Goal: Use online tool/utility: Utilize a website feature to perform a specific function

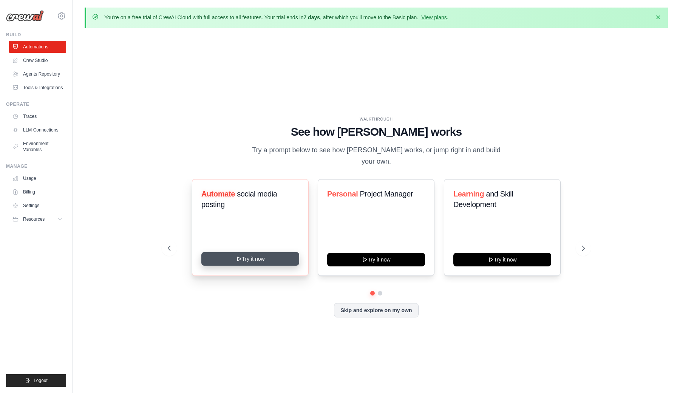
click at [241, 256] on icon at bounding box center [239, 259] width 6 height 6
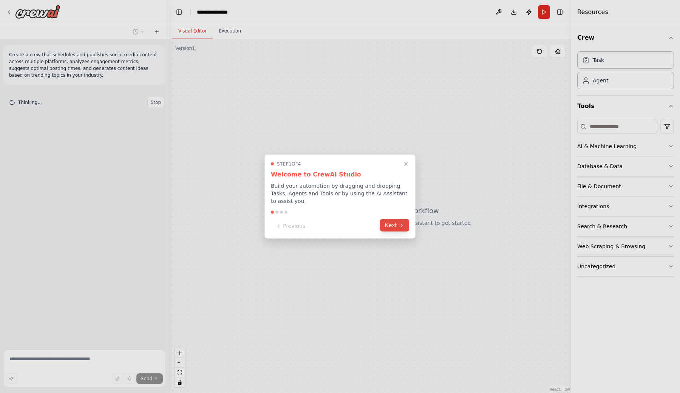
click at [397, 227] on button "Next" at bounding box center [394, 225] width 29 height 12
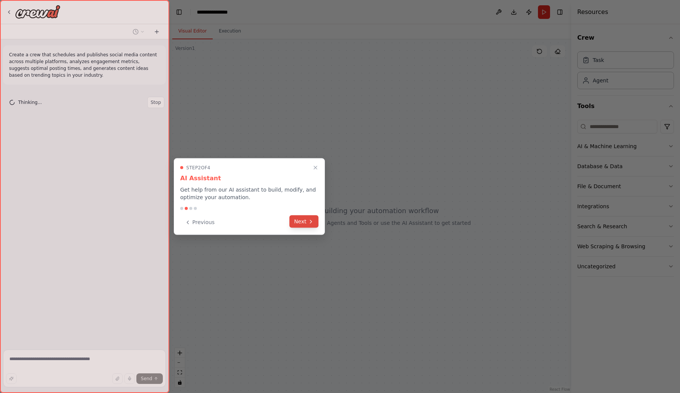
click at [313, 224] on icon at bounding box center [311, 221] width 6 height 6
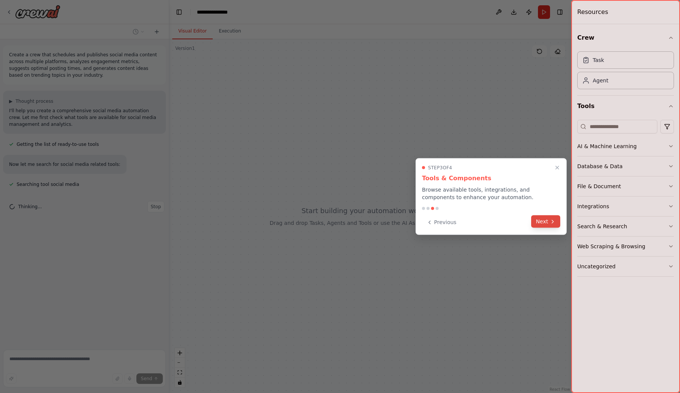
click at [556, 220] on icon at bounding box center [552, 221] width 6 height 6
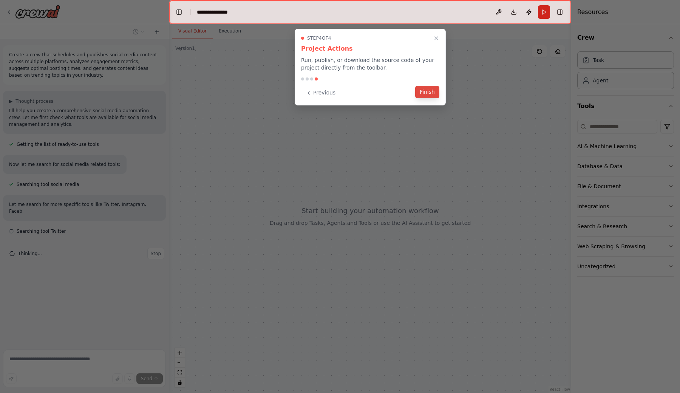
click at [432, 93] on button "Finish" at bounding box center [427, 92] width 24 height 12
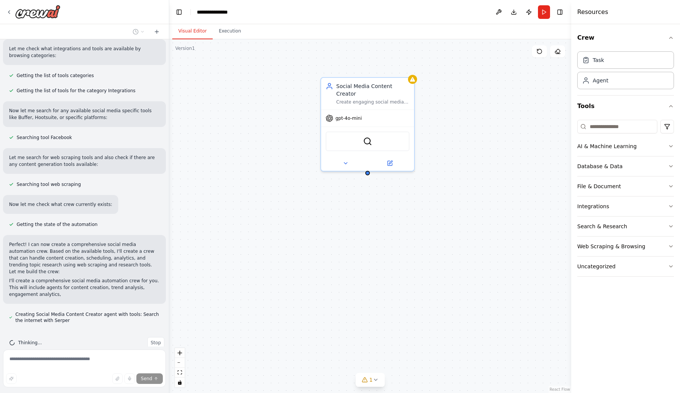
scroll to position [295, 0]
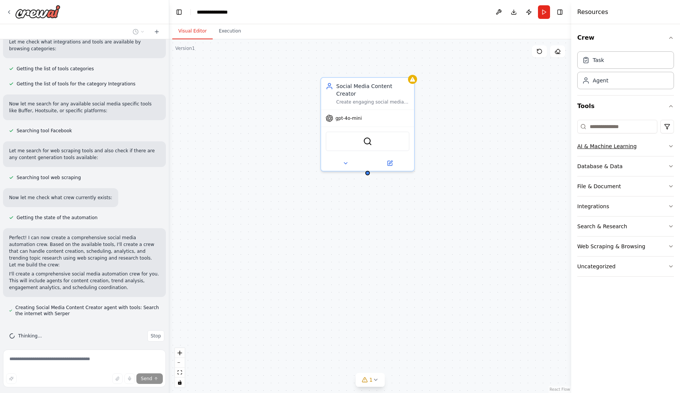
click at [658, 147] on button "AI & Machine Learning" at bounding box center [625, 146] width 97 height 20
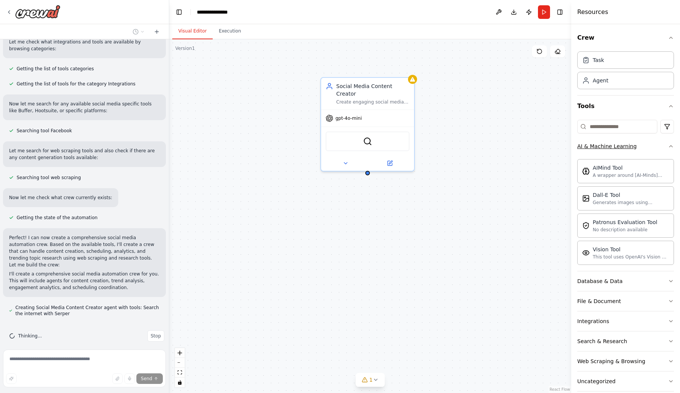
scroll to position [316, 0]
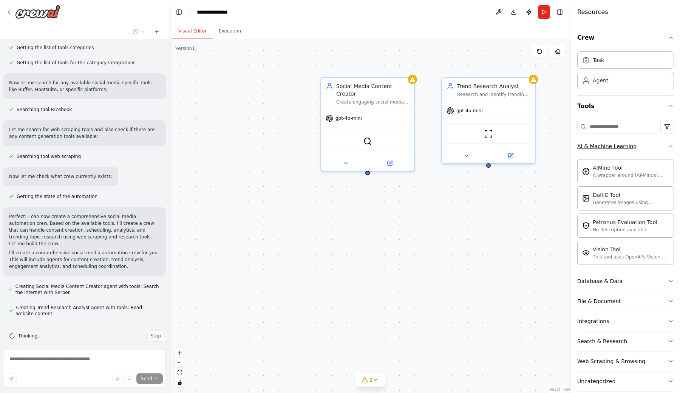
click at [658, 147] on button "AI & Machine Learning" at bounding box center [625, 146] width 97 height 20
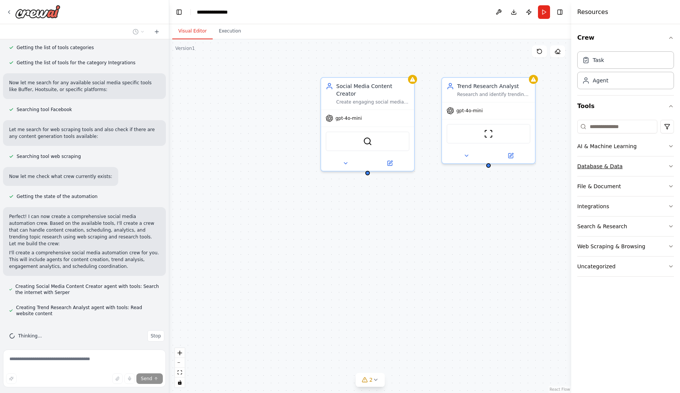
click at [653, 161] on button "Database & Data" at bounding box center [625, 166] width 97 height 20
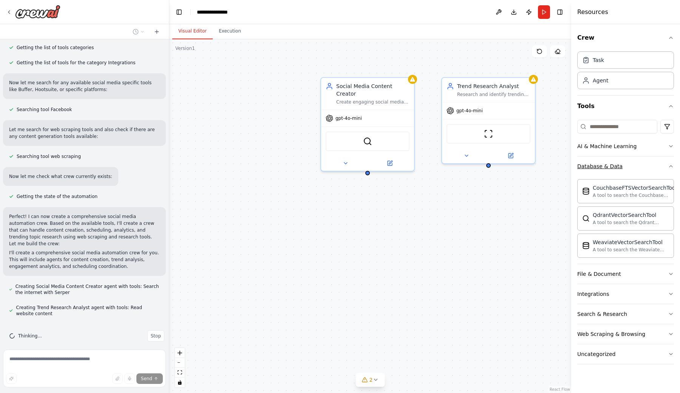
click at [653, 161] on button "Database & Data" at bounding box center [625, 166] width 97 height 20
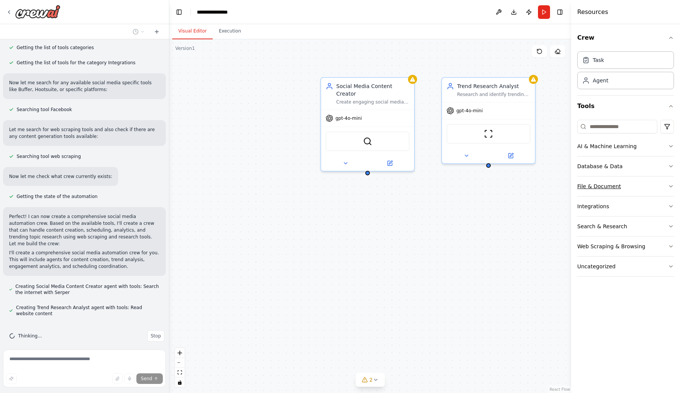
click at [650, 193] on button "File & Document" at bounding box center [625, 186] width 97 height 20
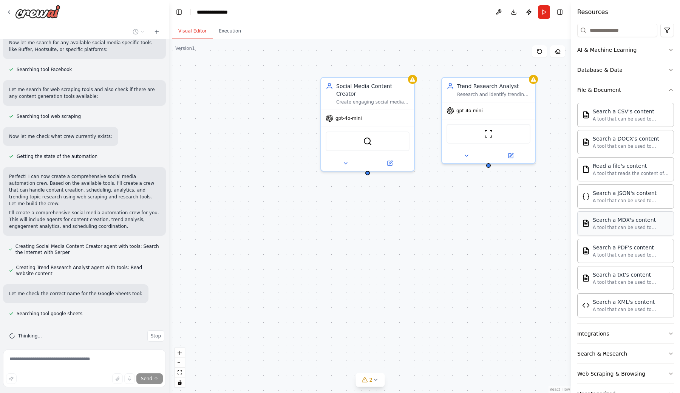
scroll to position [101, 0]
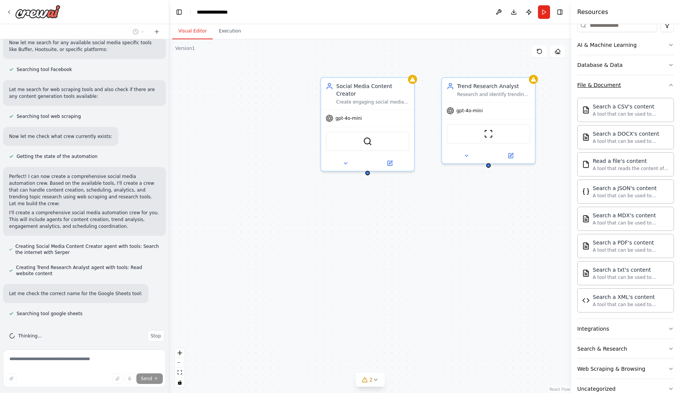
click at [640, 82] on button "File & Document" at bounding box center [625, 85] width 97 height 20
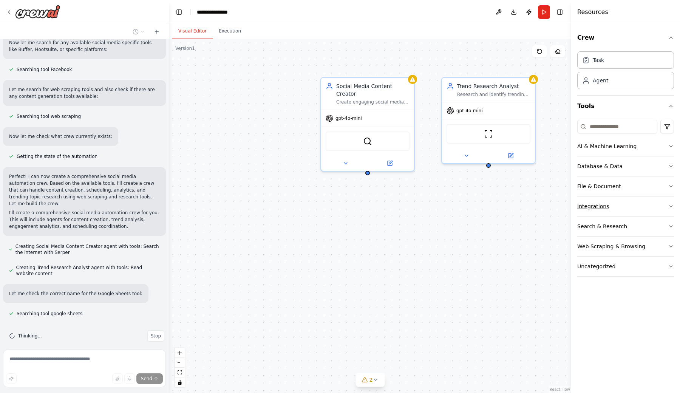
click at [633, 206] on button "Integrations" at bounding box center [625, 206] width 97 height 20
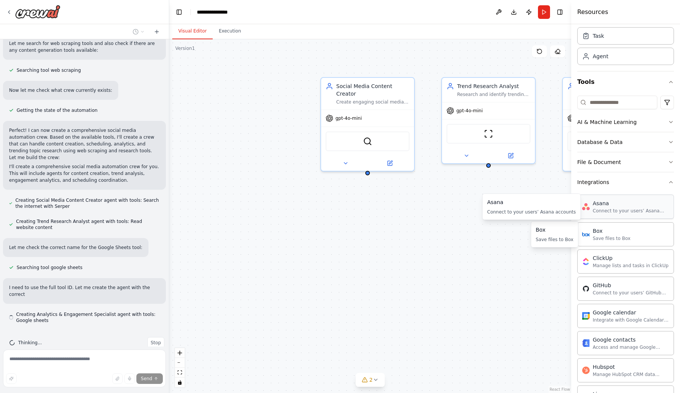
scroll to position [409, 0]
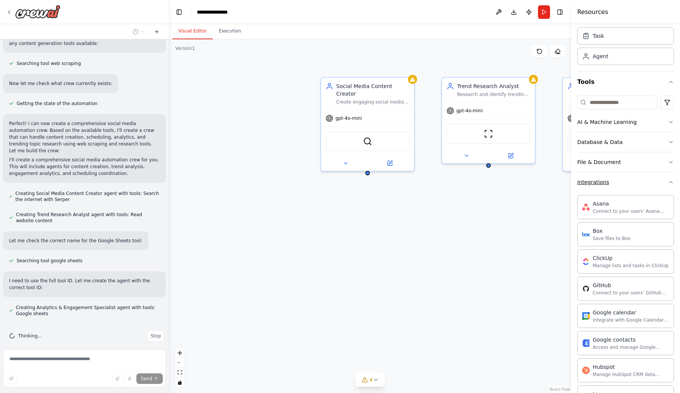
click at [634, 187] on button "Integrations" at bounding box center [625, 182] width 97 height 20
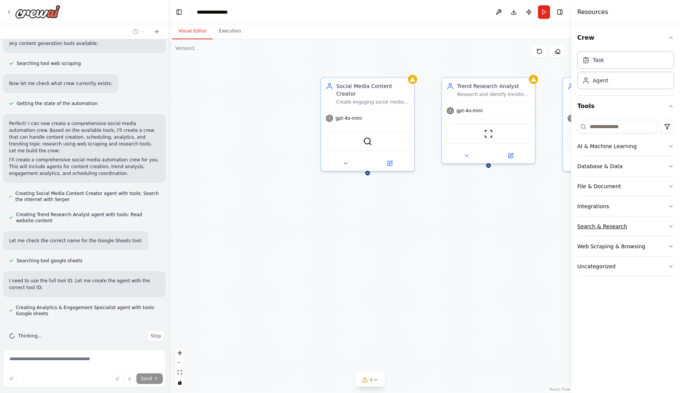
click at [636, 227] on button "Search & Research" at bounding box center [625, 226] width 97 height 20
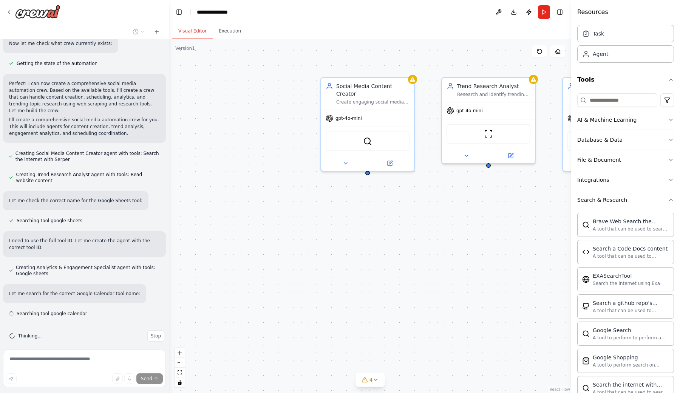
scroll to position [13, 0]
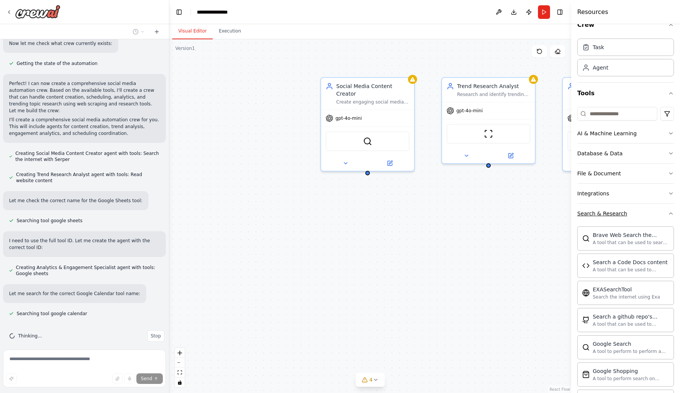
click at [642, 206] on button "Search & Research" at bounding box center [625, 214] width 97 height 20
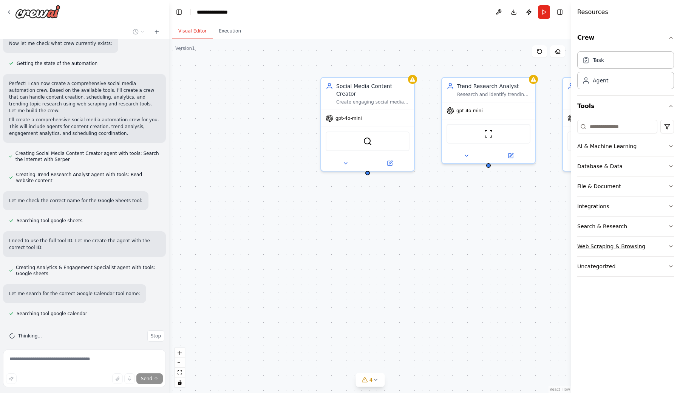
click at [642, 248] on button "Web Scraping & Browsing" at bounding box center [625, 246] width 97 height 20
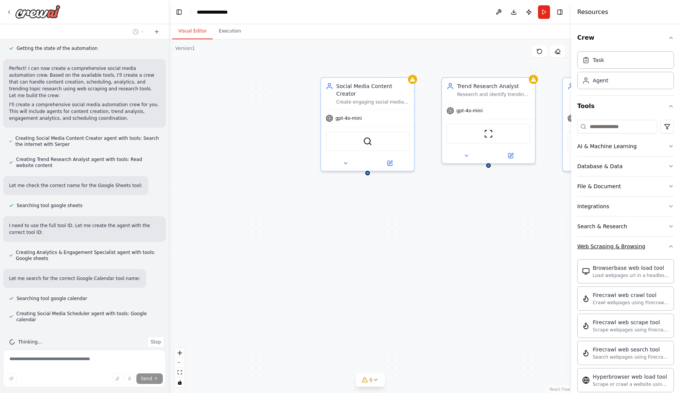
click at [655, 241] on button "Web Scraping & Browsing" at bounding box center [625, 246] width 97 height 20
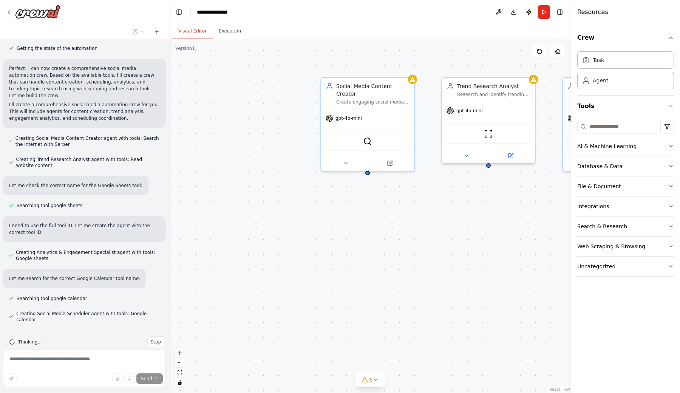
click at [651, 273] on button "Uncategorized" at bounding box center [625, 266] width 97 height 20
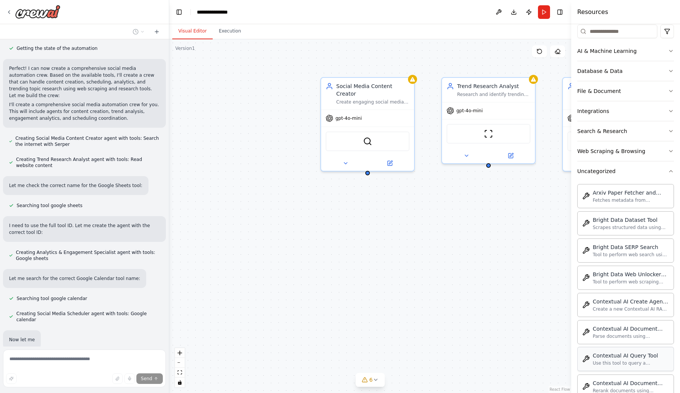
scroll to position [504, 0]
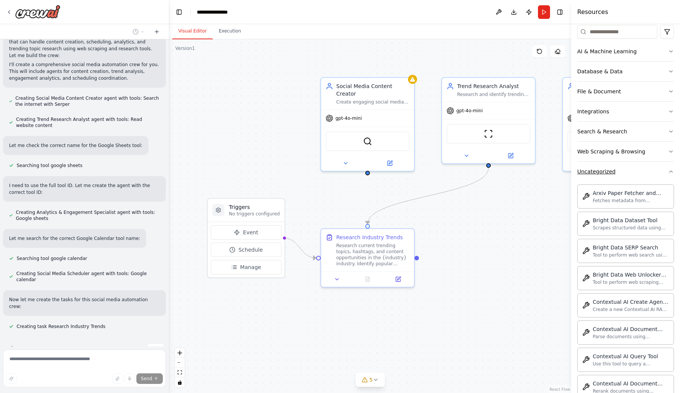
click at [656, 172] on button "Uncategorized" at bounding box center [625, 172] width 97 height 20
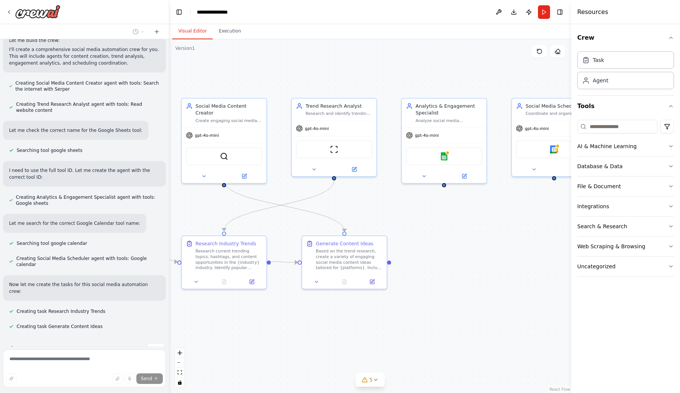
drag, startPoint x: 483, startPoint y: 309, endPoint x: 329, endPoint y: 309, distance: 154.1
click at [329, 309] on div ".deletable-edge-delete-btn { width: 20px; height: 20px; border: 0px solid #ffff…" at bounding box center [370, 215] width 402 height 353
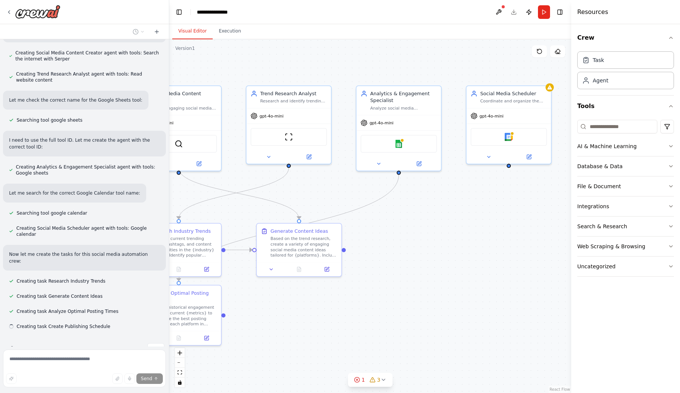
drag, startPoint x: 434, startPoint y: 300, endPoint x: 390, endPoint y: 287, distance: 45.5
click at [390, 287] on div ".deletable-edge-delete-btn { width: 20px; height: 20px; border: 0px solid #ffff…" at bounding box center [370, 215] width 402 height 353
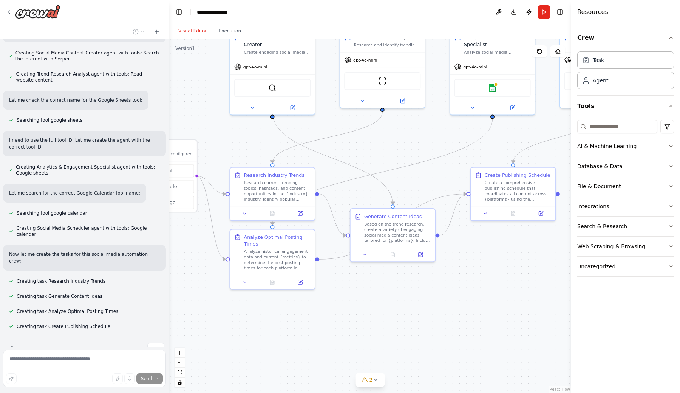
drag, startPoint x: 358, startPoint y: 329, endPoint x: 461, endPoint y: 269, distance: 119.0
click at [461, 269] on div ".deletable-edge-delete-btn { width: 20px; height: 20px; border: 0px solid #ffff…" at bounding box center [370, 215] width 402 height 353
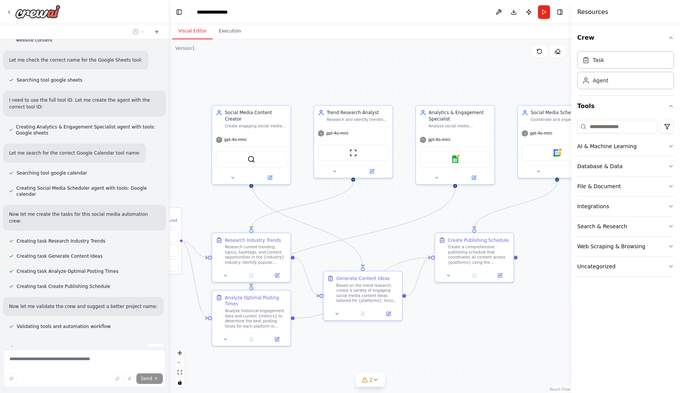
drag, startPoint x: 472, startPoint y: 266, endPoint x: 431, endPoint y: 333, distance: 79.0
click at [432, 333] on div ".deletable-edge-delete-btn { width: 20px; height: 20px; border: 0px solid #ffff…" at bounding box center [370, 215] width 402 height 353
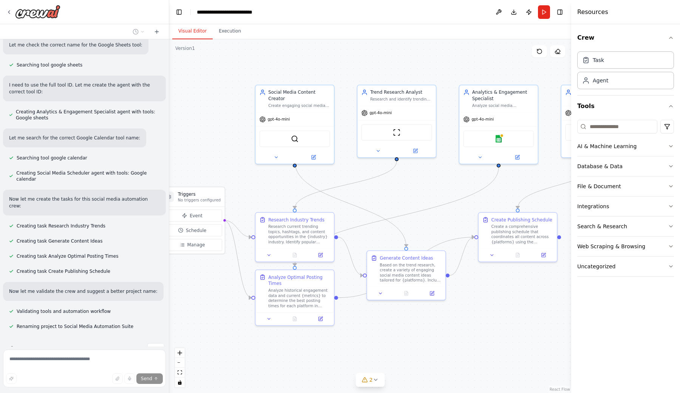
drag, startPoint x: 327, startPoint y: 351, endPoint x: 372, endPoint y: 332, distance: 48.7
click at [372, 332] on div ".deletable-edge-delete-btn { width: 20px; height: 20px; border: 0px solid #ffff…" at bounding box center [370, 215] width 402 height 353
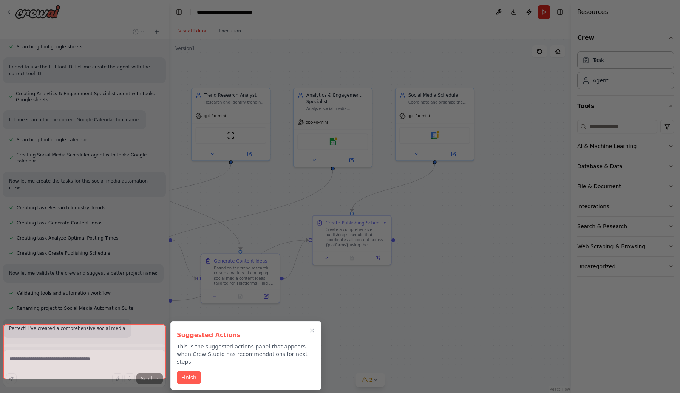
drag, startPoint x: 503, startPoint y: 321, endPoint x: 338, endPoint y: 324, distance: 165.8
click at [338, 324] on div "Create a crew that schedules and publishes social media content across multiple…" at bounding box center [340, 196] width 680 height 393
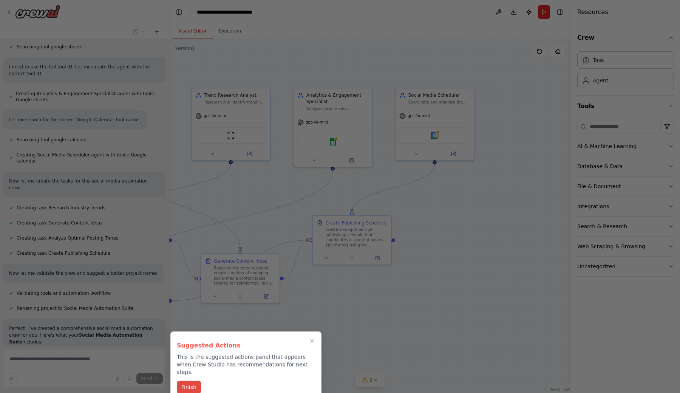
click at [190, 381] on button "Finish" at bounding box center [189, 387] width 24 height 12
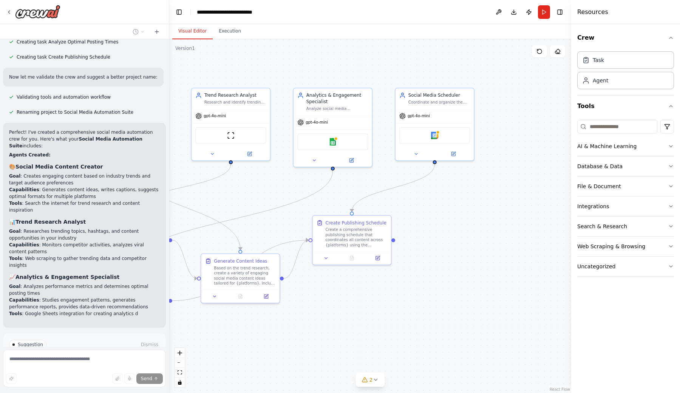
scroll to position [812, 0]
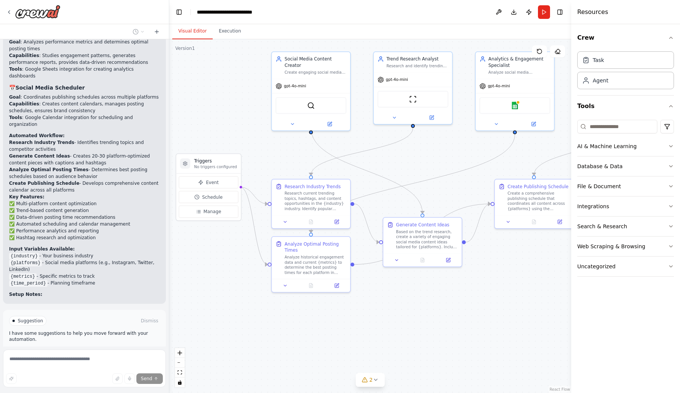
drag, startPoint x: 199, startPoint y: 332, endPoint x: 386, endPoint y: 295, distance: 190.6
click at [386, 295] on div ".deletable-edge-delete-btn { width: 20px; height: 20px; border: 0px solid #ffff…" at bounding box center [370, 215] width 402 height 353
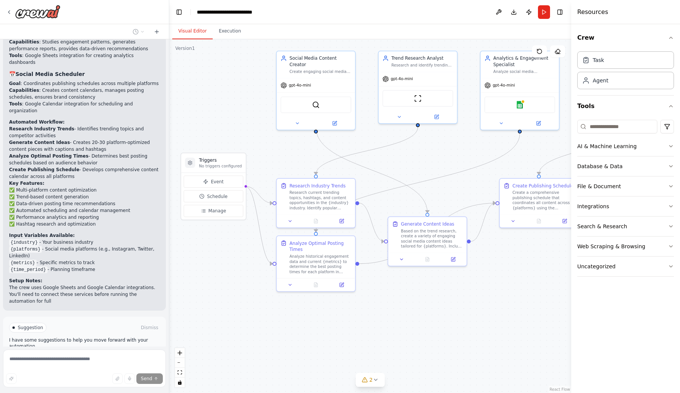
scroll to position [1083, 0]
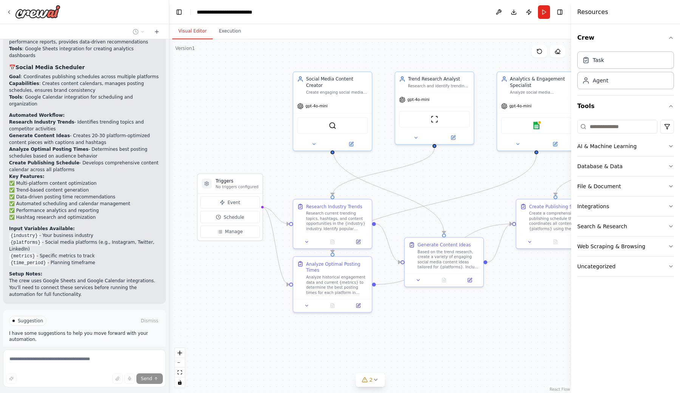
drag, startPoint x: 247, startPoint y: 122, endPoint x: 268, endPoint y: 148, distance: 33.1
click at [268, 148] on div ".deletable-edge-delete-btn { width: 20px; height: 20px; border: 0px solid #ffff…" at bounding box center [370, 215] width 402 height 353
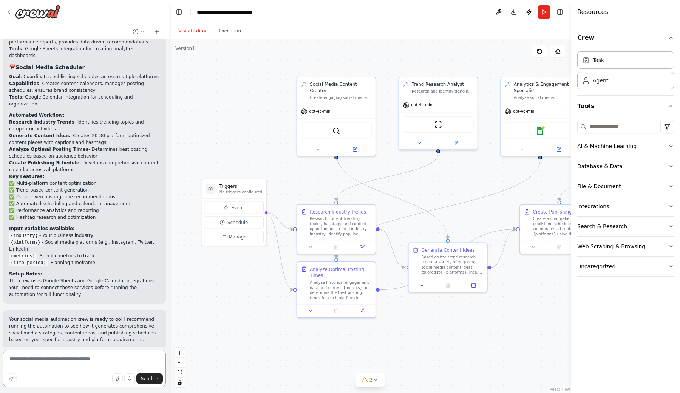
scroll to position [1099, 0]
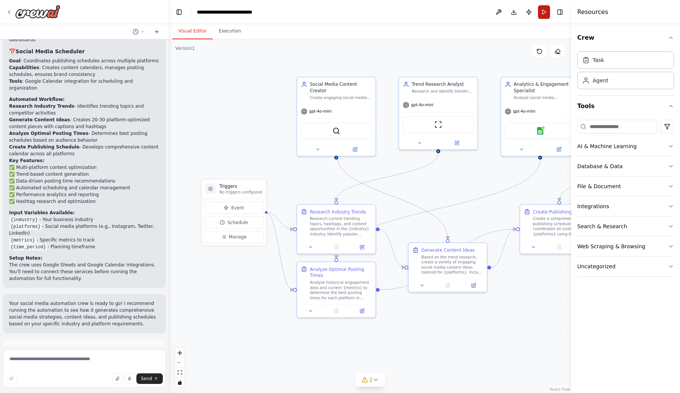
click at [544, 12] on button "Run" at bounding box center [544, 12] width 12 height 14
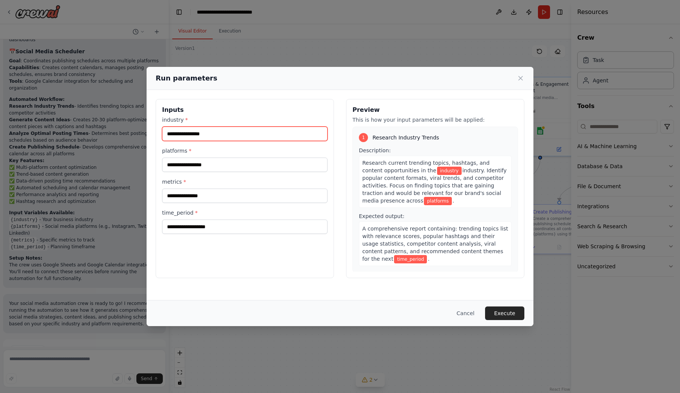
click at [227, 139] on input "industry *" at bounding box center [244, 134] width 165 height 14
type input "****"
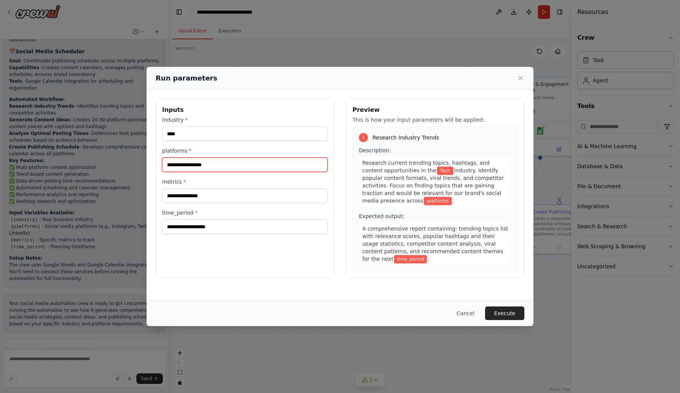
click at [218, 171] on input "platforms *" at bounding box center [244, 164] width 165 height 14
type input "**********"
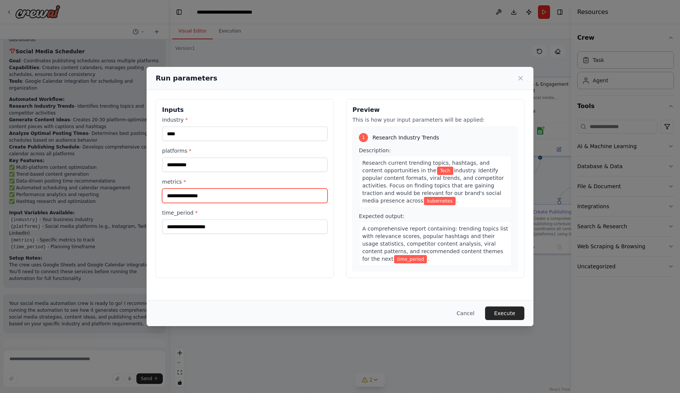
click at [222, 196] on input "metrics *" at bounding box center [244, 195] width 165 height 14
type input "*"
type input "**"
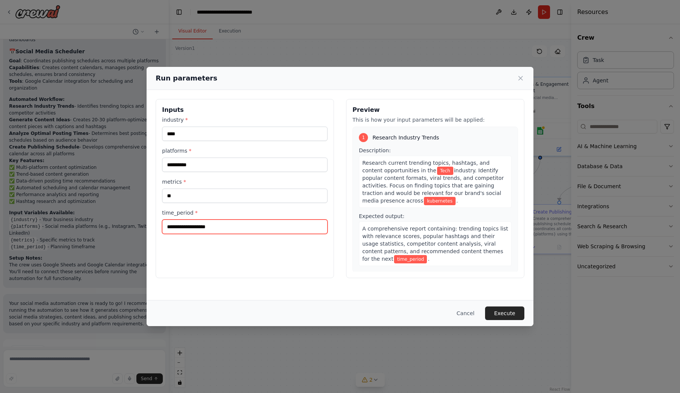
click at [245, 229] on input "time_period *" at bounding box center [244, 226] width 165 height 14
click at [274, 270] on div "**********" at bounding box center [245, 188] width 178 height 179
click at [265, 221] on input "*" at bounding box center [244, 226] width 165 height 14
click at [261, 225] on input "*" at bounding box center [244, 226] width 165 height 14
type input "********"
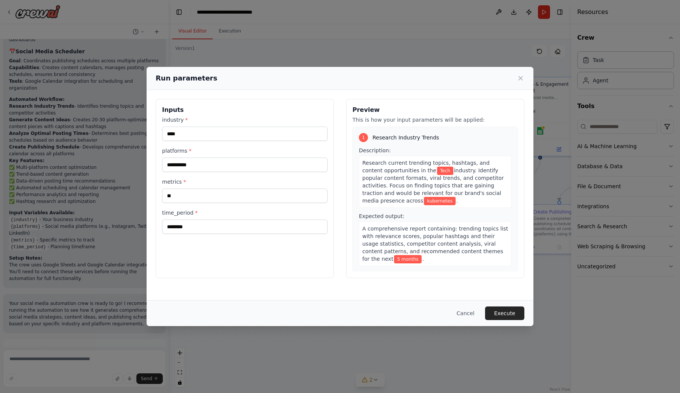
click at [268, 244] on div "**********" at bounding box center [245, 188] width 178 height 179
click at [269, 194] on input "**" at bounding box center [244, 195] width 165 height 14
click at [502, 311] on button "Execute" at bounding box center [504, 313] width 39 height 14
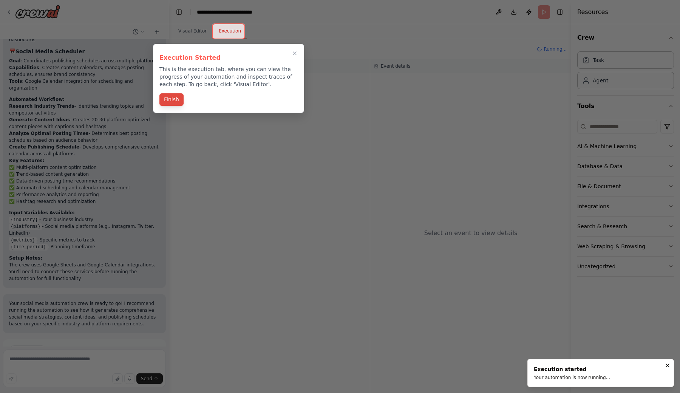
click at [171, 101] on button "Finish" at bounding box center [171, 99] width 24 height 12
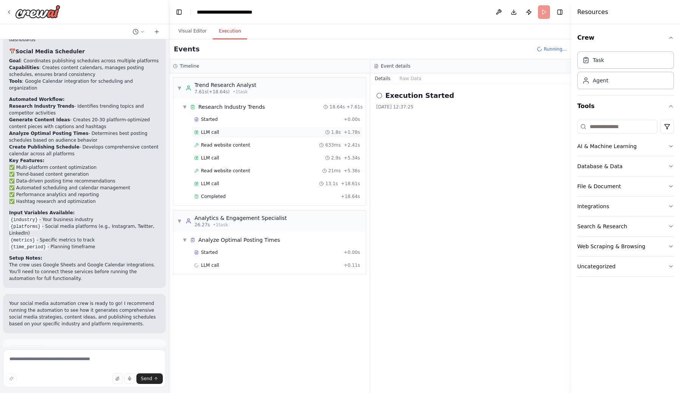
click at [272, 131] on div "LLM call 1.8s + 1.78s" at bounding box center [277, 132] width 166 height 6
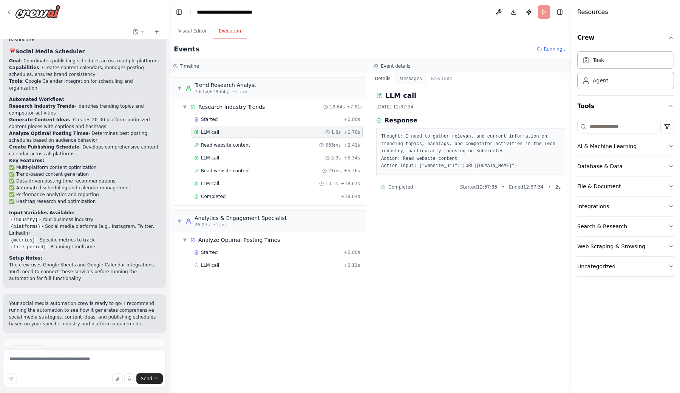
click at [403, 79] on button "Messages" at bounding box center [410, 78] width 31 height 11
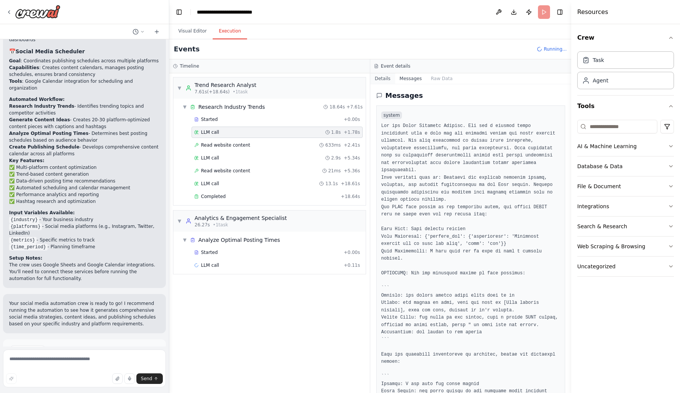
scroll to position [0, 0]
click at [384, 78] on button "Details" at bounding box center [382, 78] width 25 height 11
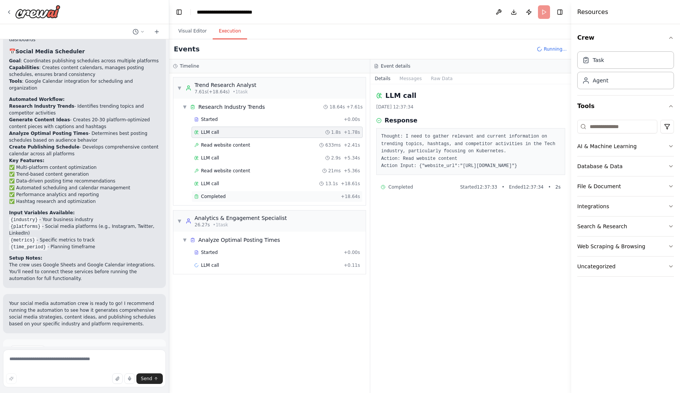
click at [288, 193] on div "Completed + 18.64s" at bounding box center [276, 196] width 171 height 11
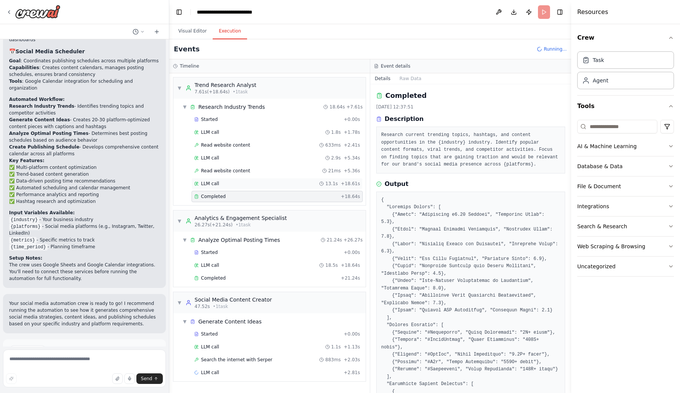
click at [264, 181] on div "LLM call 13.1s + 18.61s" at bounding box center [277, 184] width 166 height 6
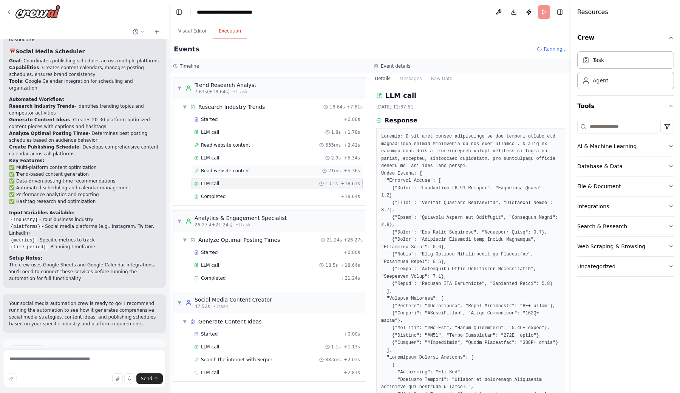
click at [263, 167] on div "Read website content 21ms + 5.36s" at bounding box center [276, 170] width 171 height 11
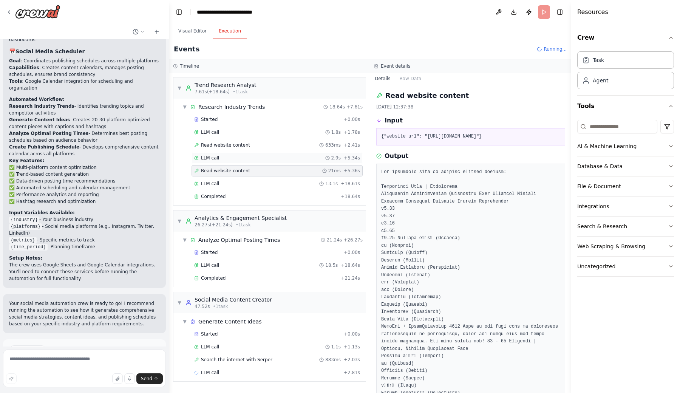
click at [262, 158] on div "LLM call 2.9s + 5.34s" at bounding box center [277, 158] width 166 height 6
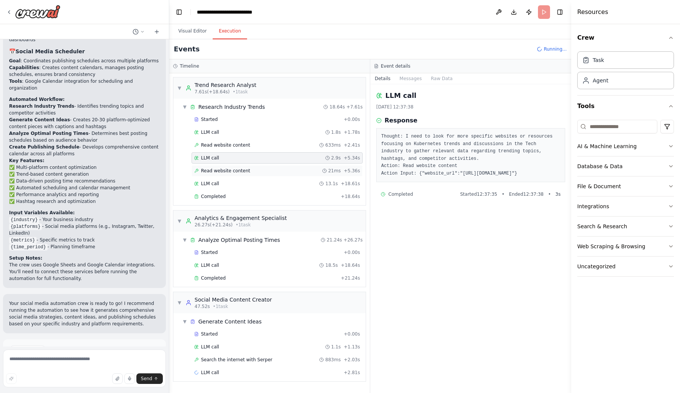
click at [259, 173] on div "Read website content 21ms + 5.36s" at bounding box center [277, 171] width 166 height 6
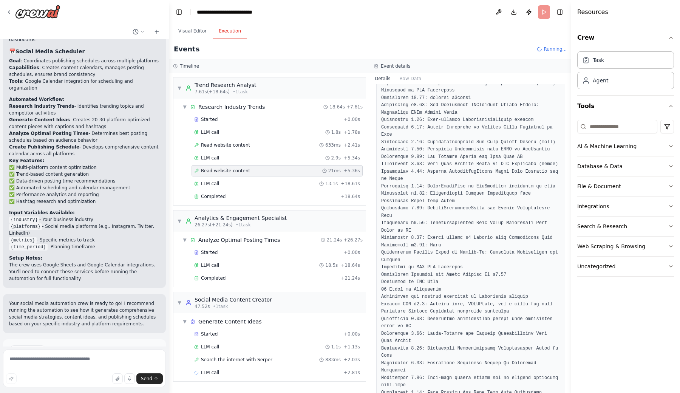
scroll to position [1141, 0]
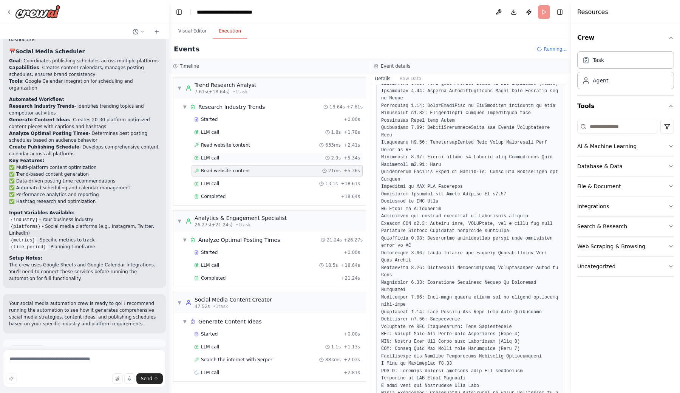
click at [267, 162] on div "LLM call 2.9s + 5.34s" at bounding box center [276, 157] width 171 height 11
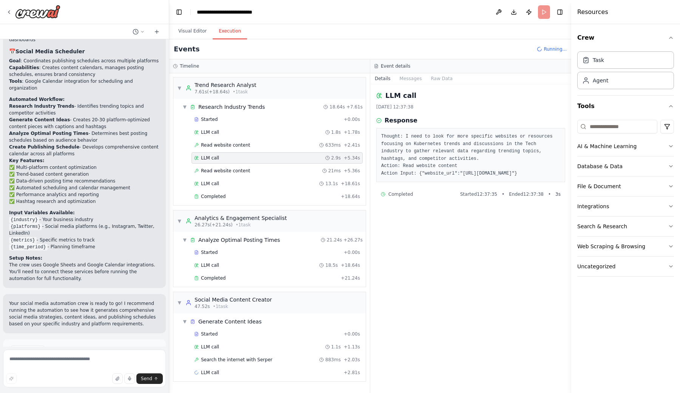
click at [265, 151] on div "Started + 0.00s LLM call 1.8s + 1.78s Read website content 633ms + 2.41s LLM ca…" at bounding box center [272, 159] width 186 height 90
click at [264, 146] on div "Read website content 633ms + 2.41s" at bounding box center [277, 145] width 166 height 6
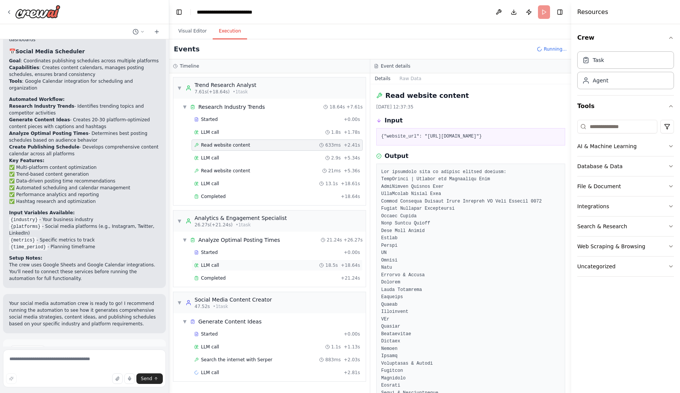
scroll to position [0, 0]
click at [258, 252] on div "Started" at bounding box center [267, 252] width 147 height 6
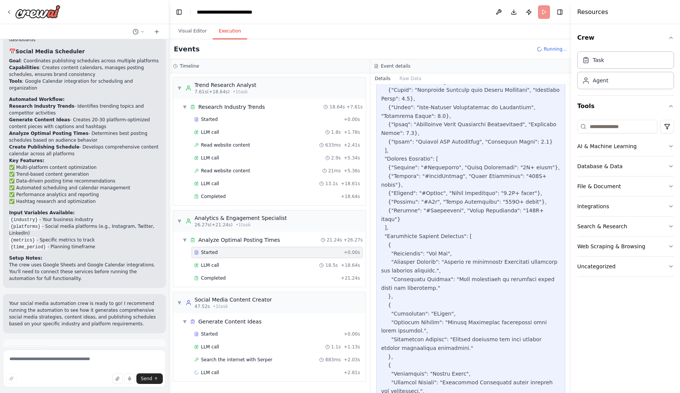
scroll to position [407, 0]
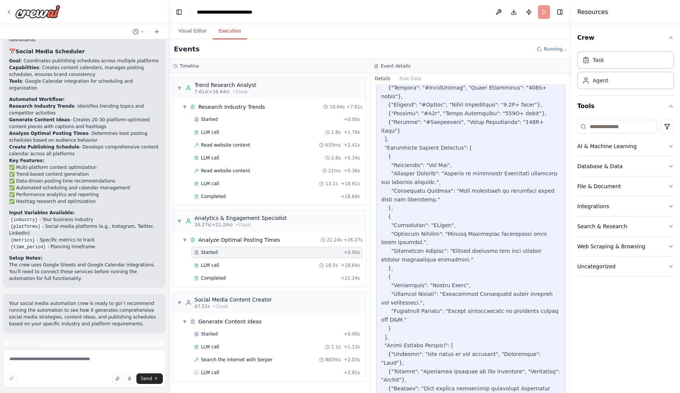
click at [297, 286] on div "▼ Analyze Optimal Posting Times 21.24s + 26.27s Started + 0.00s LLM call 18.5s …" at bounding box center [269, 258] width 192 height 55
click at [479, 46] on div "Events" at bounding box center [370, 49] width 402 height 20
